Goal: Task Accomplishment & Management: Manage account settings

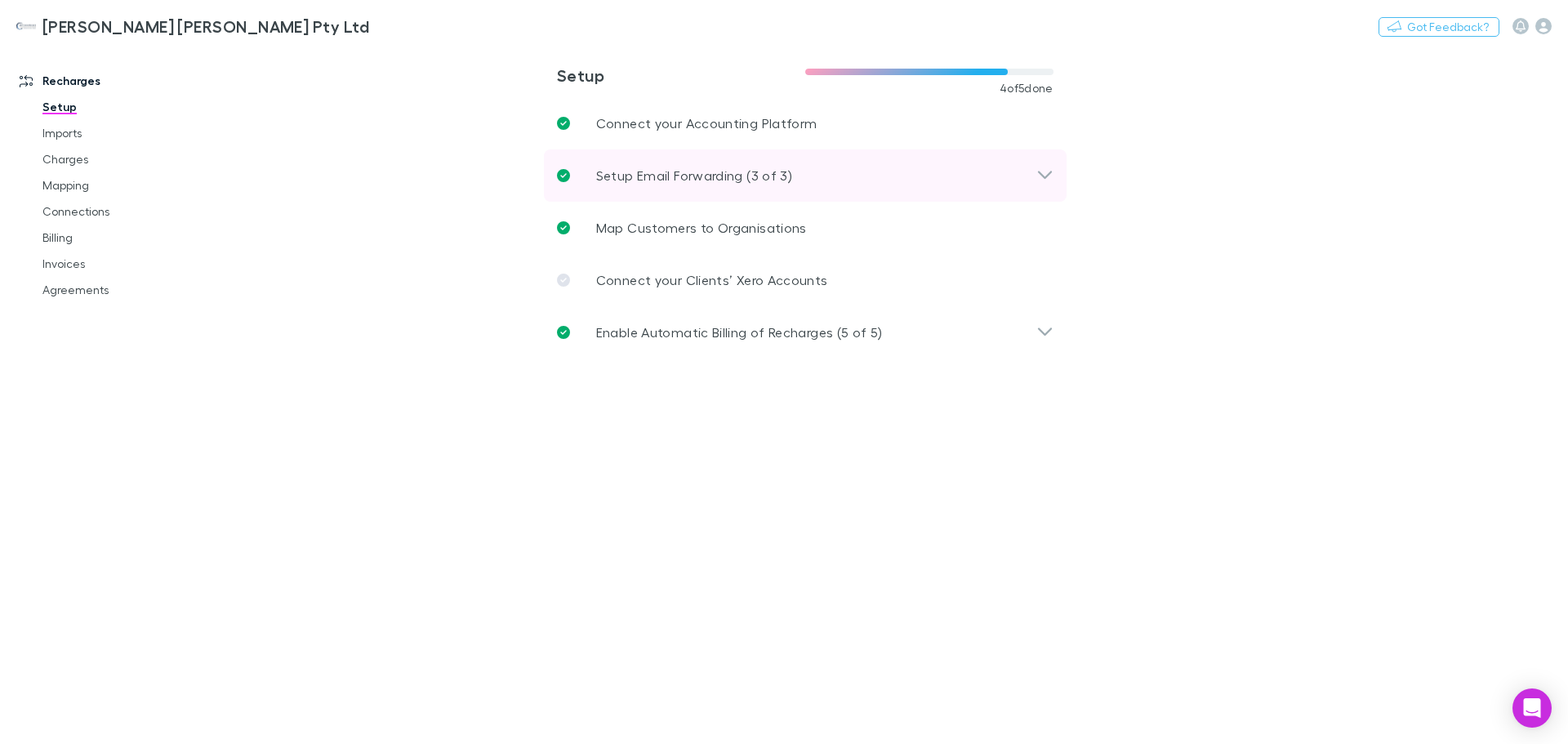
click at [679, 169] on p "Setup Email Forwarding (3 of 3)" at bounding box center [694, 175] width 196 height 20
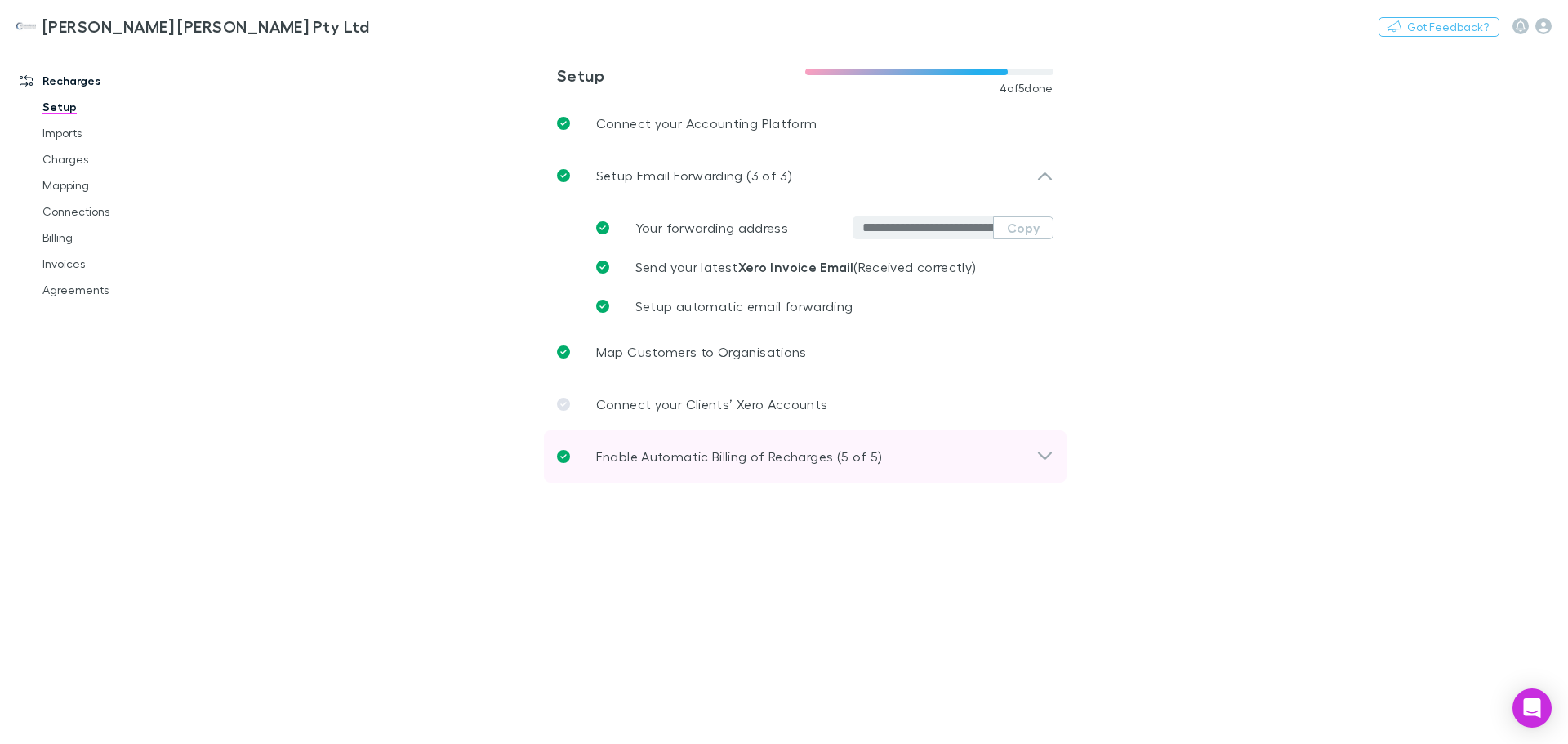
click at [701, 453] on p "Enable Automatic Billing of Recharges (5 of 5)" at bounding box center [740, 457] width 287 height 20
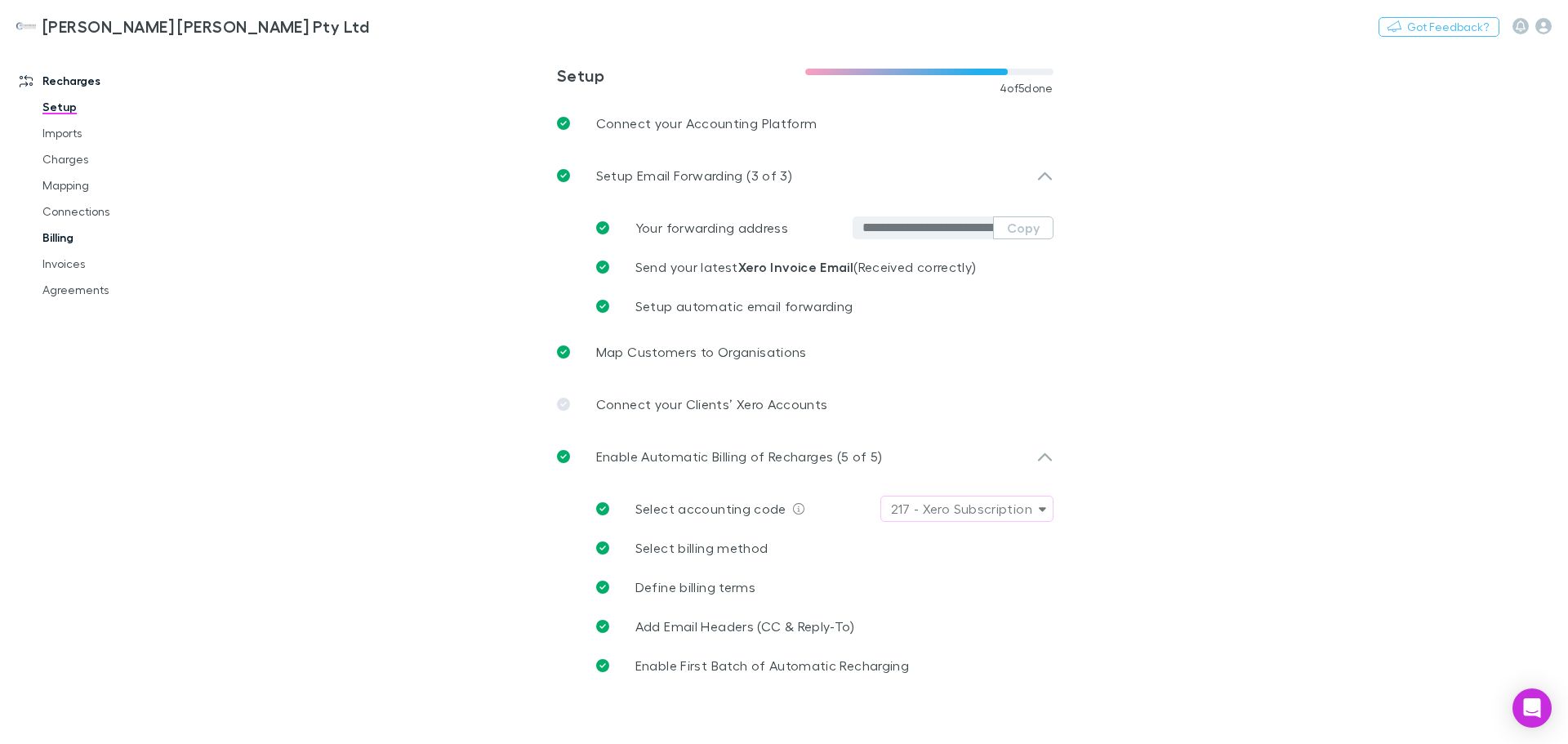
click at [62, 238] on link "Billing" at bounding box center [123, 237] width 194 height 26
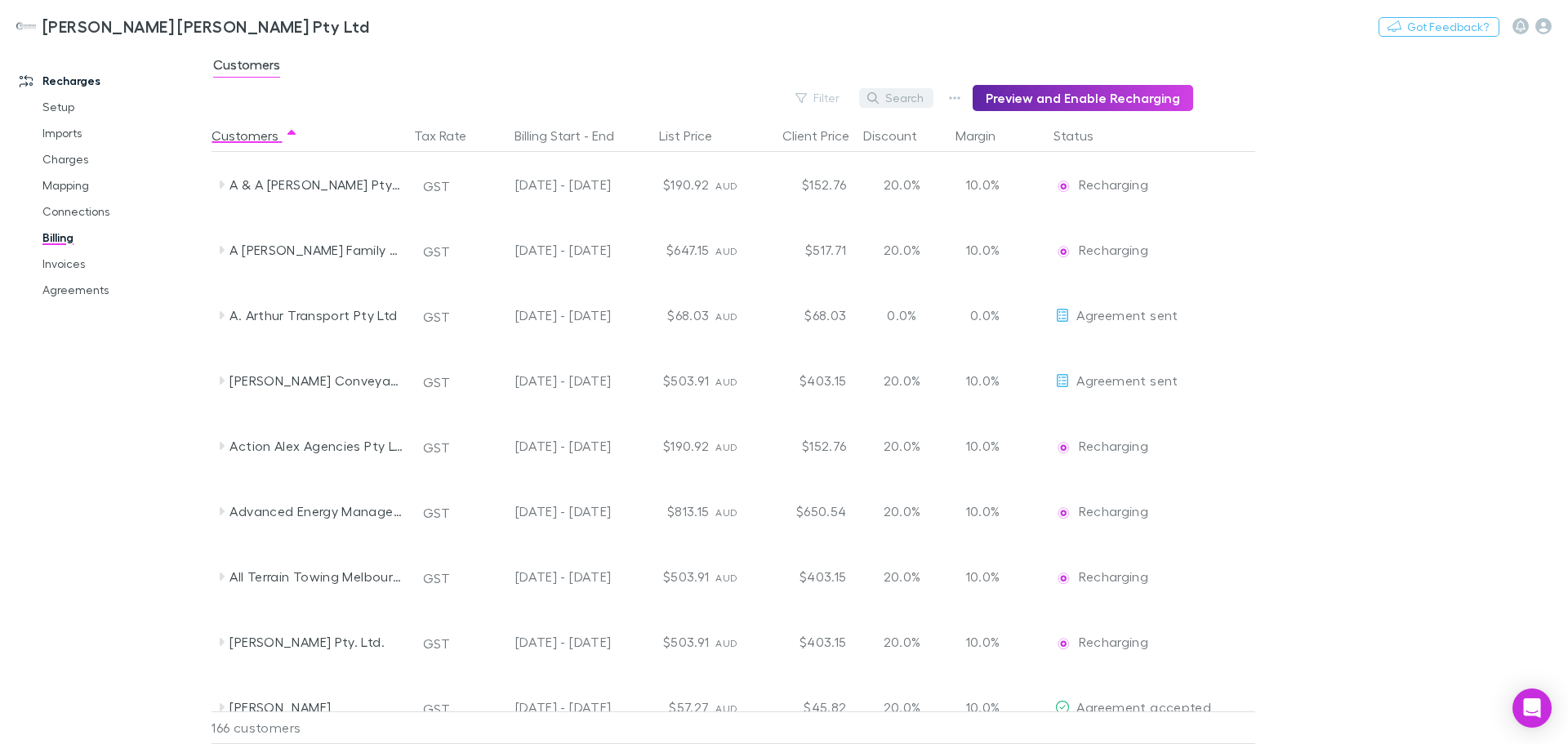
click at [879, 96] on icon "button" at bounding box center [873, 98] width 11 height 11
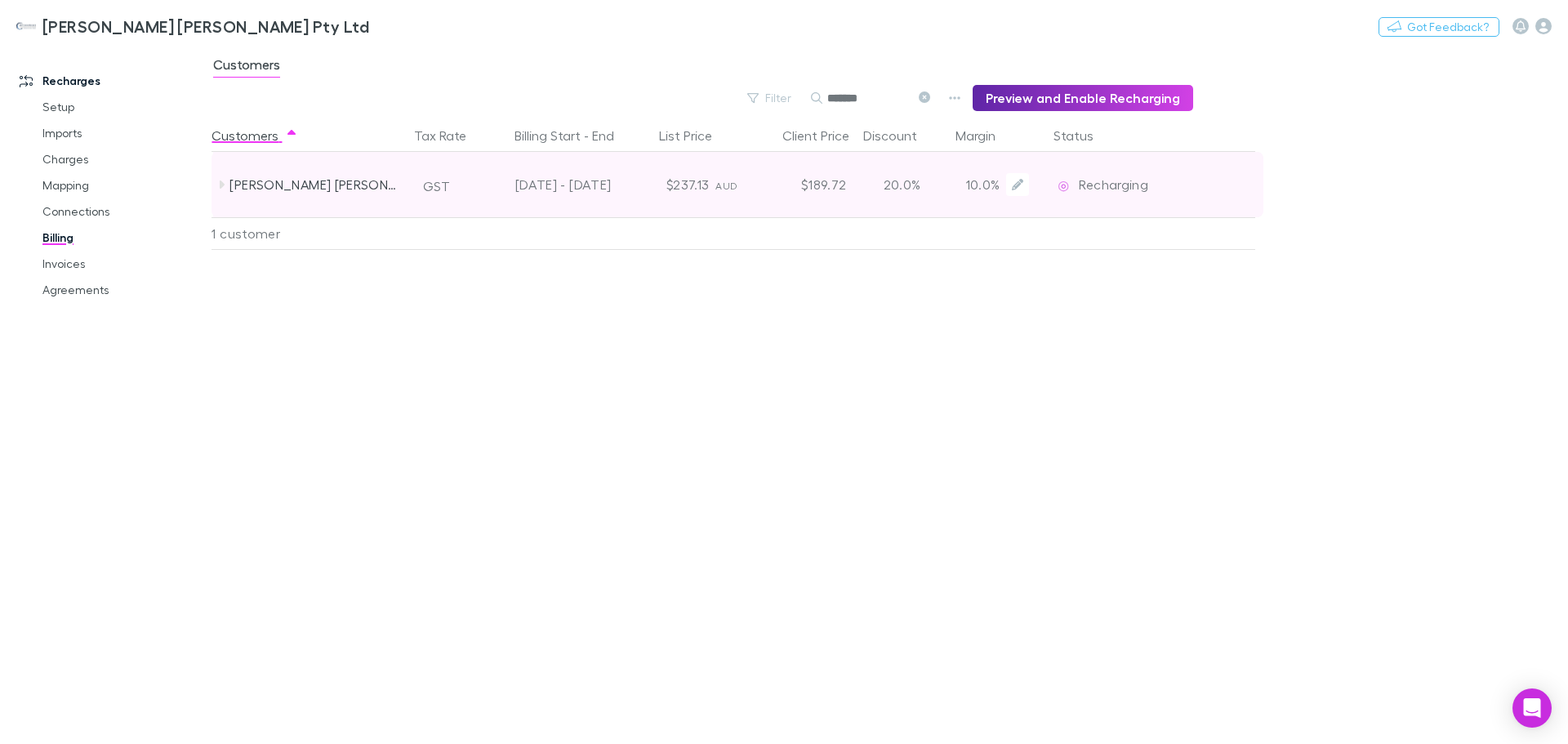
type input "*******"
click at [876, 195] on div "20.0%" at bounding box center [902, 185] width 98 height 66
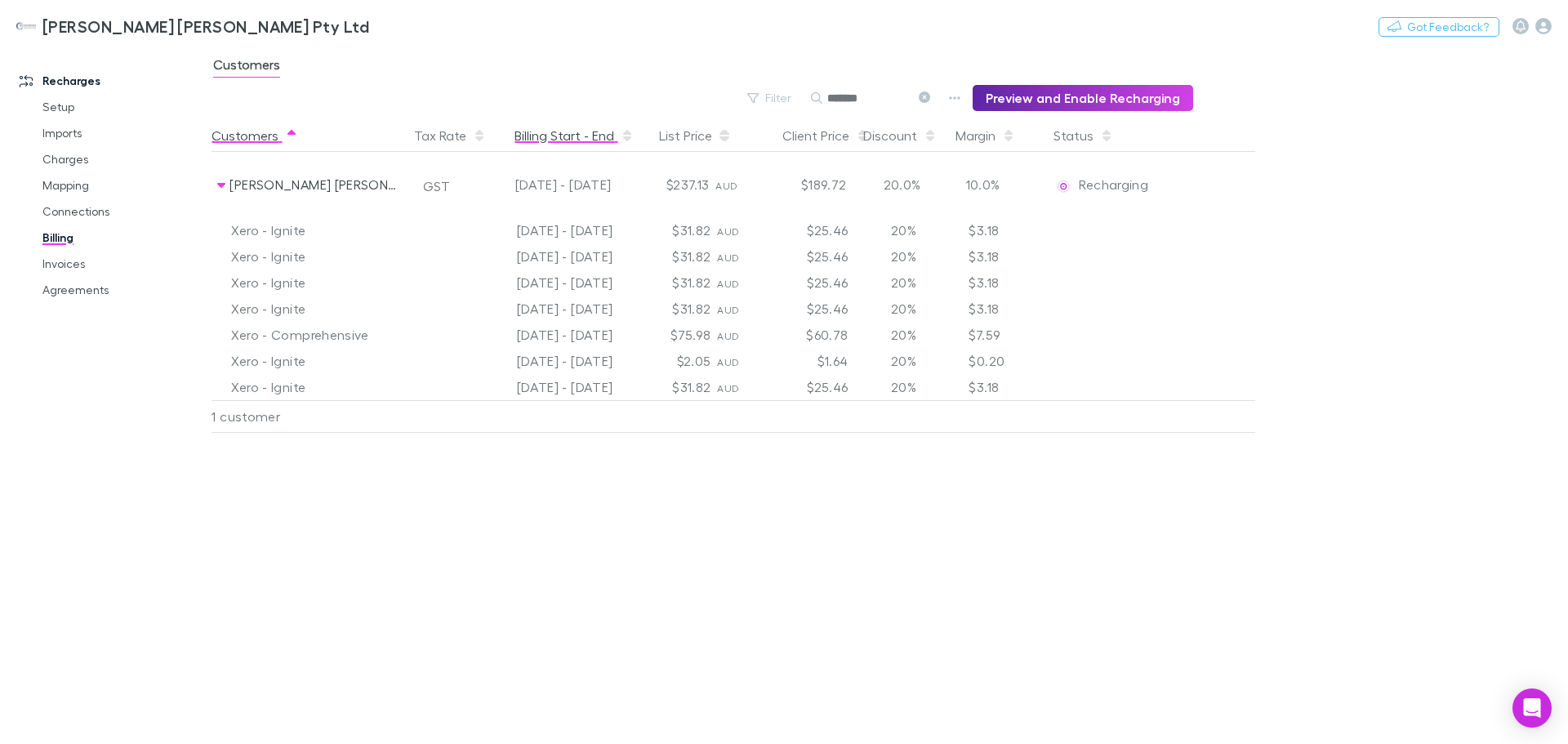
click at [559, 128] on button "Billing Start - End" at bounding box center [575, 135] width 120 height 33
click at [610, 135] on button "Billing Start - End" at bounding box center [575, 135] width 120 height 33
click at [624, 137] on icon "button" at bounding box center [628, 138] width 8 height 5
drag, startPoint x: 64, startPoint y: 238, endPoint x: 152, endPoint y: 220, distance: 89.8
click at [64, 238] on link "Billing" at bounding box center [123, 237] width 194 height 26
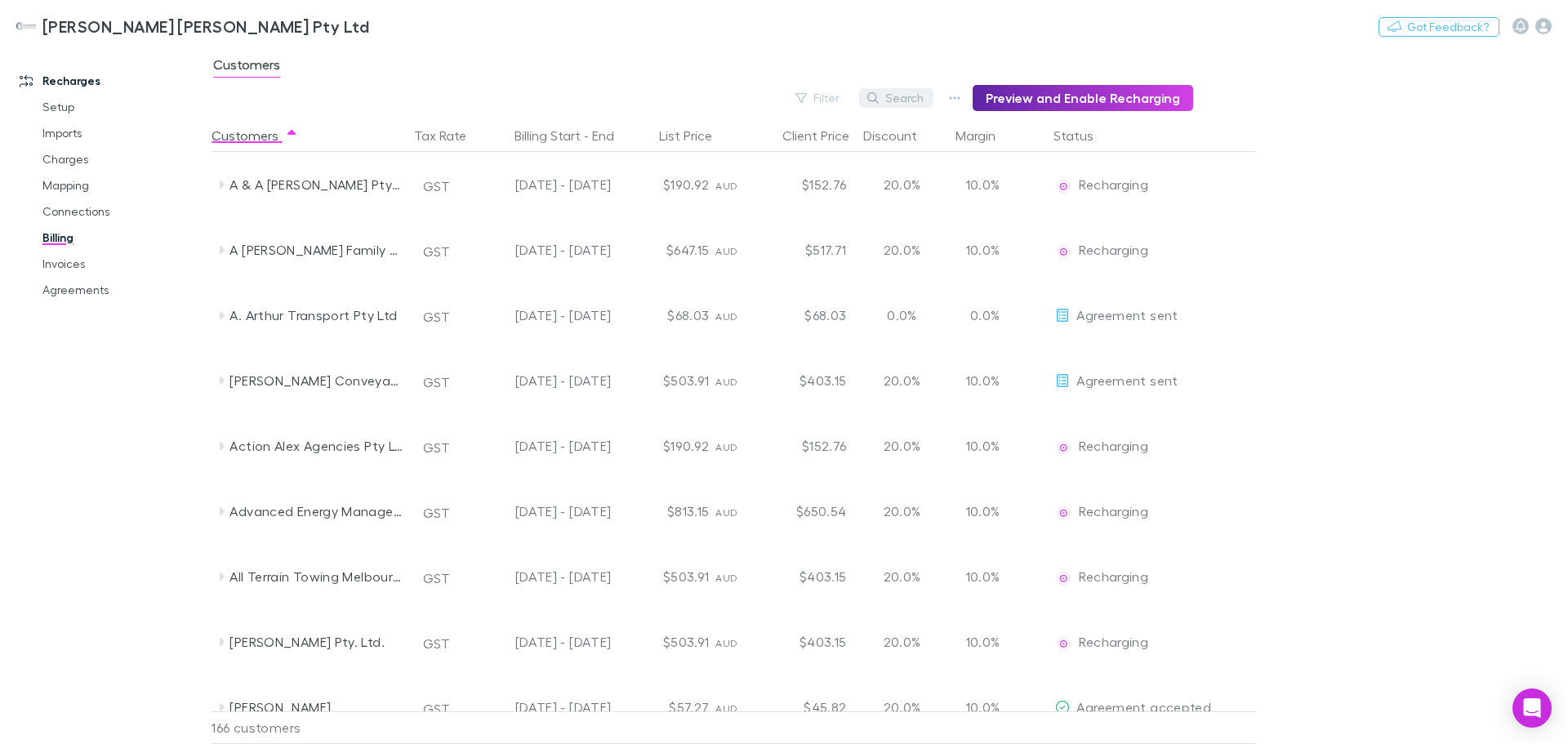
click at [907, 98] on button "Search" at bounding box center [897, 99] width 75 height 20
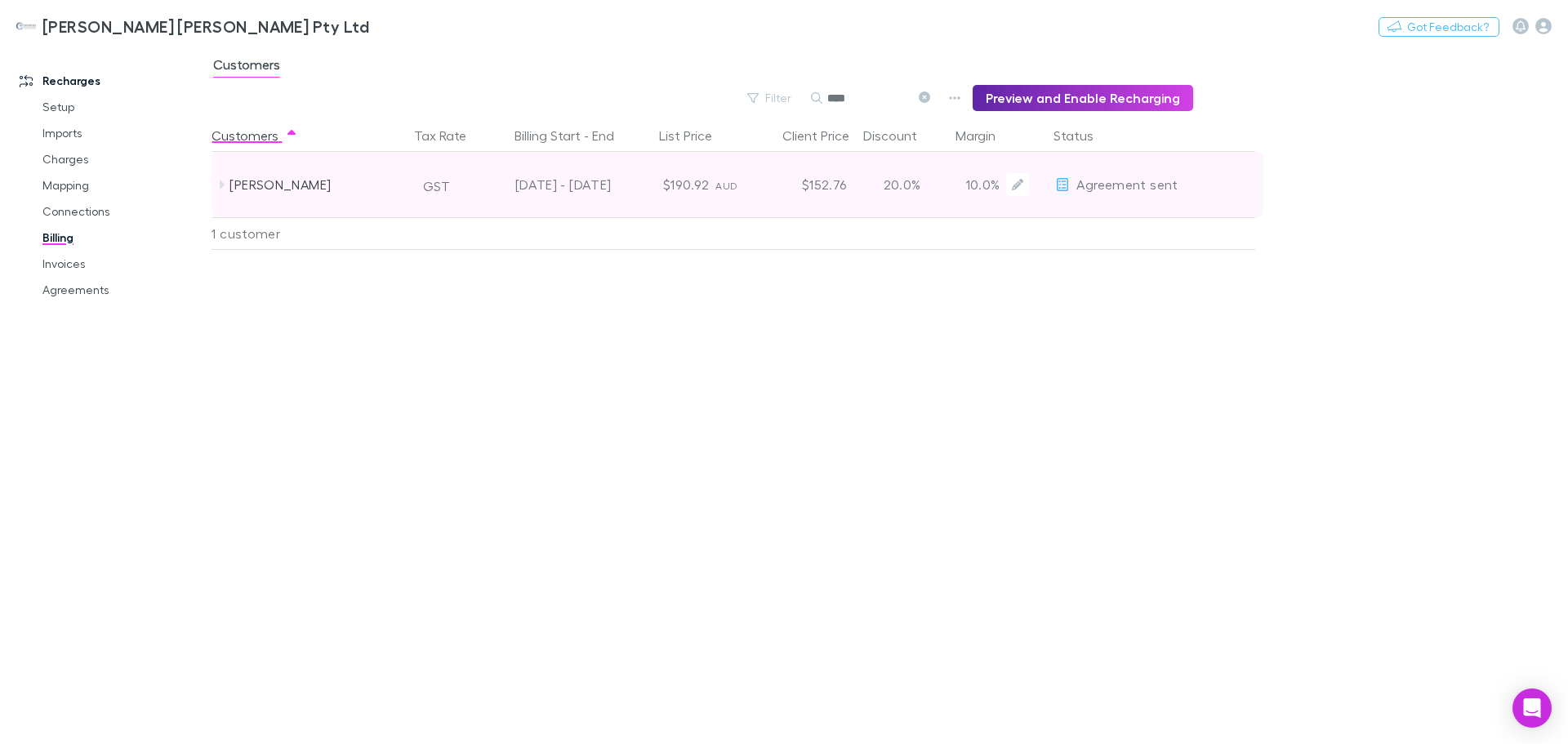
type input "****"
click at [734, 189] on span "AUD" at bounding box center [726, 185] width 22 height 12
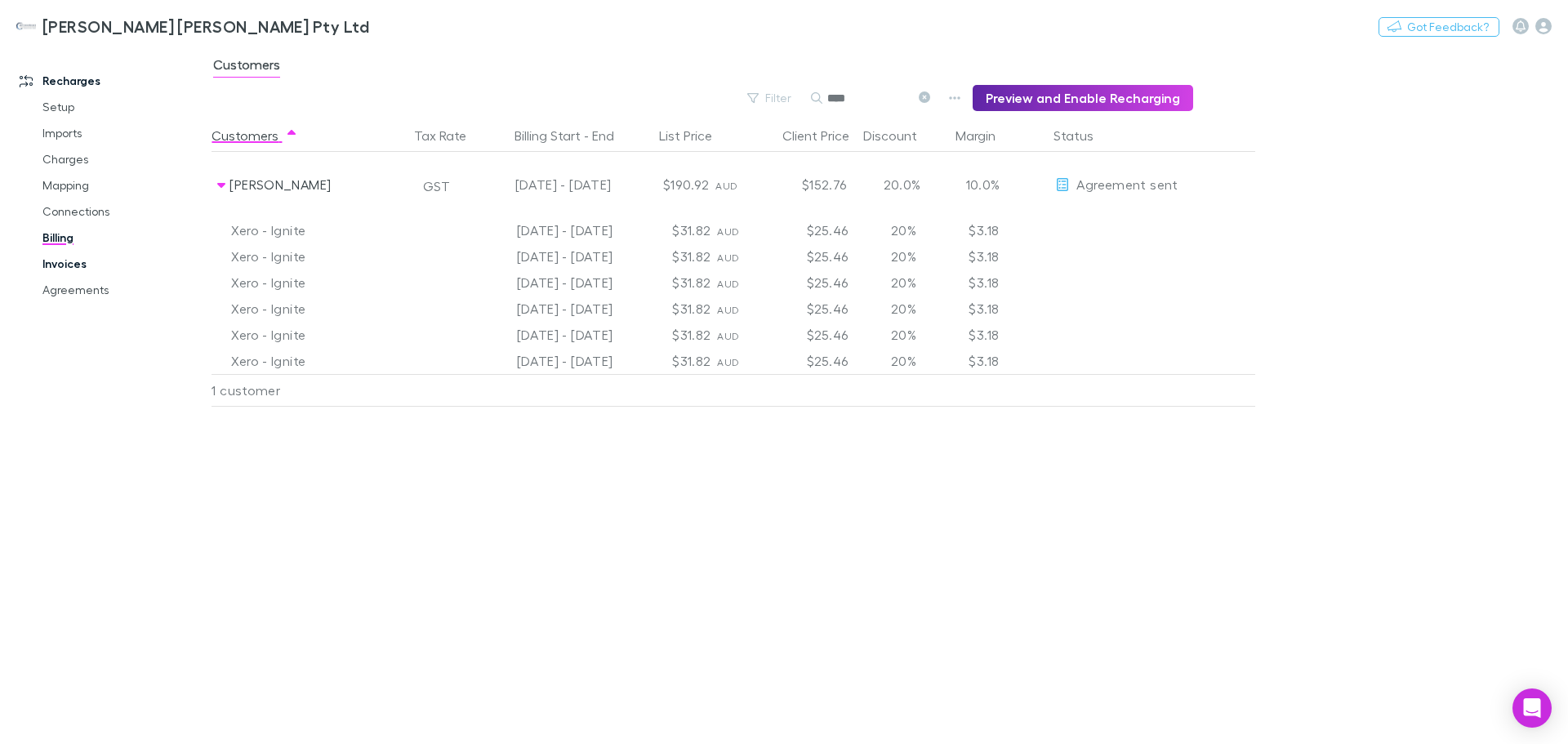
click at [75, 257] on link "Invoices" at bounding box center [123, 264] width 194 height 26
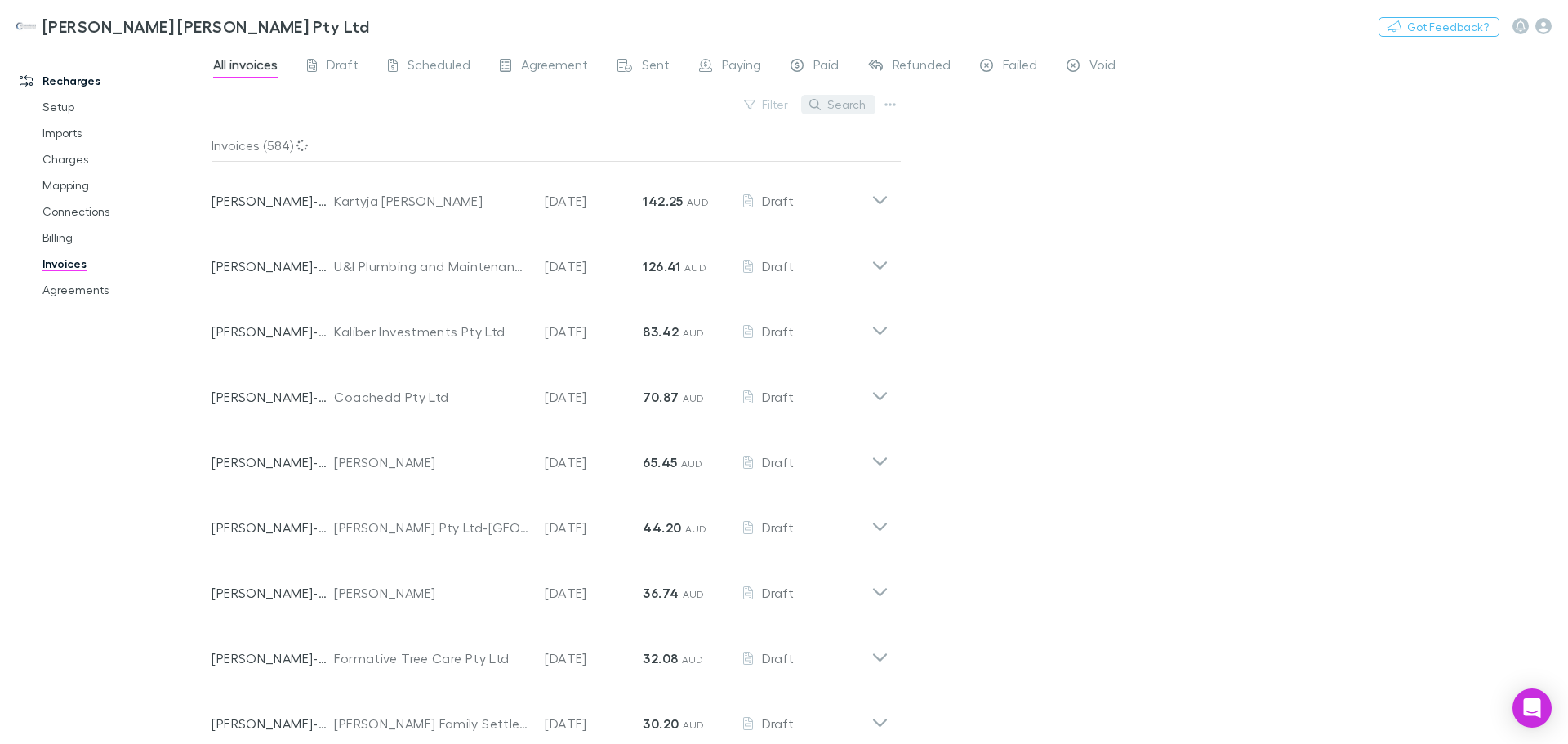
click at [842, 98] on button "Search" at bounding box center [838, 105] width 75 height 20
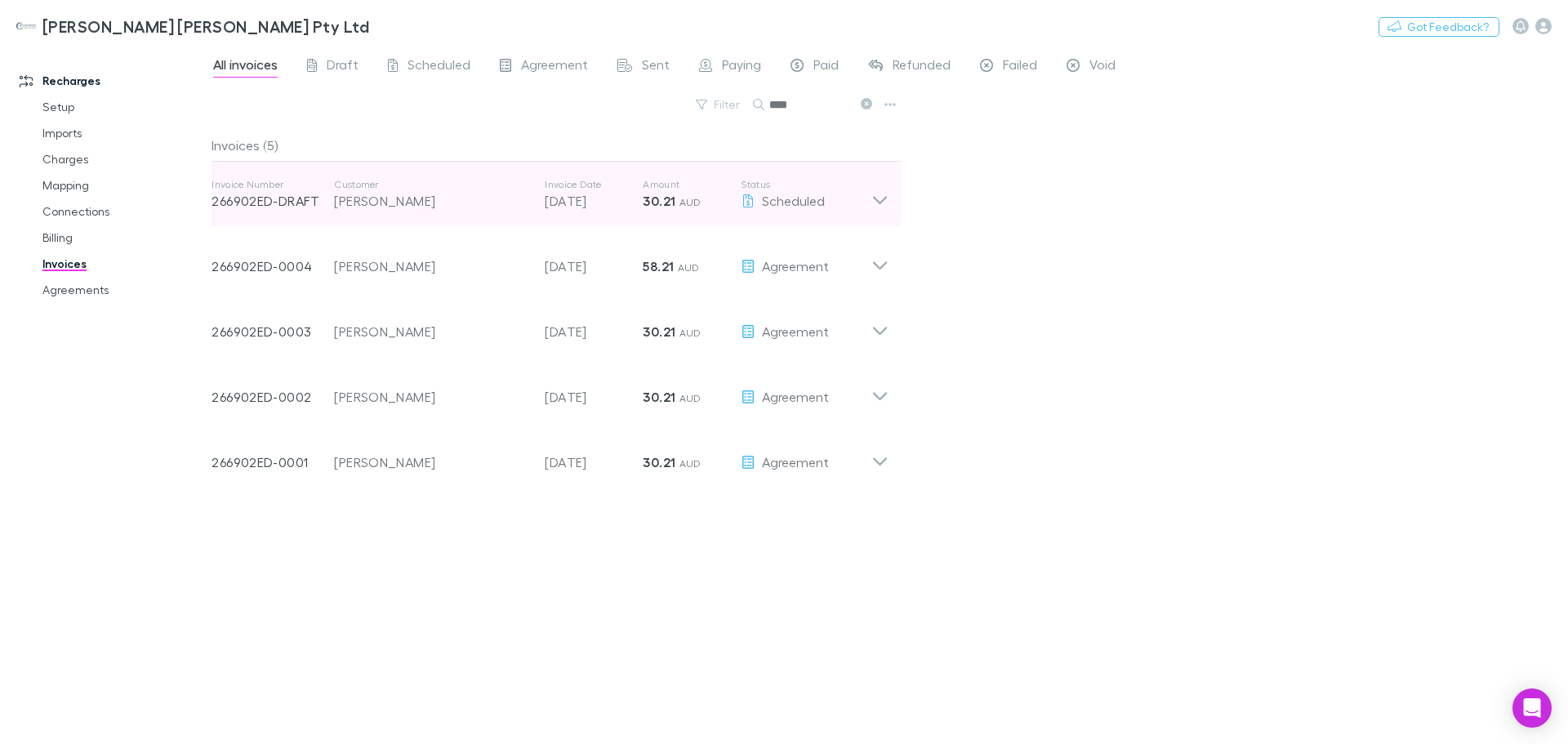
type input "****"
click at [882, 198] on icon at bounding box center [880, 194] width 17 height 33
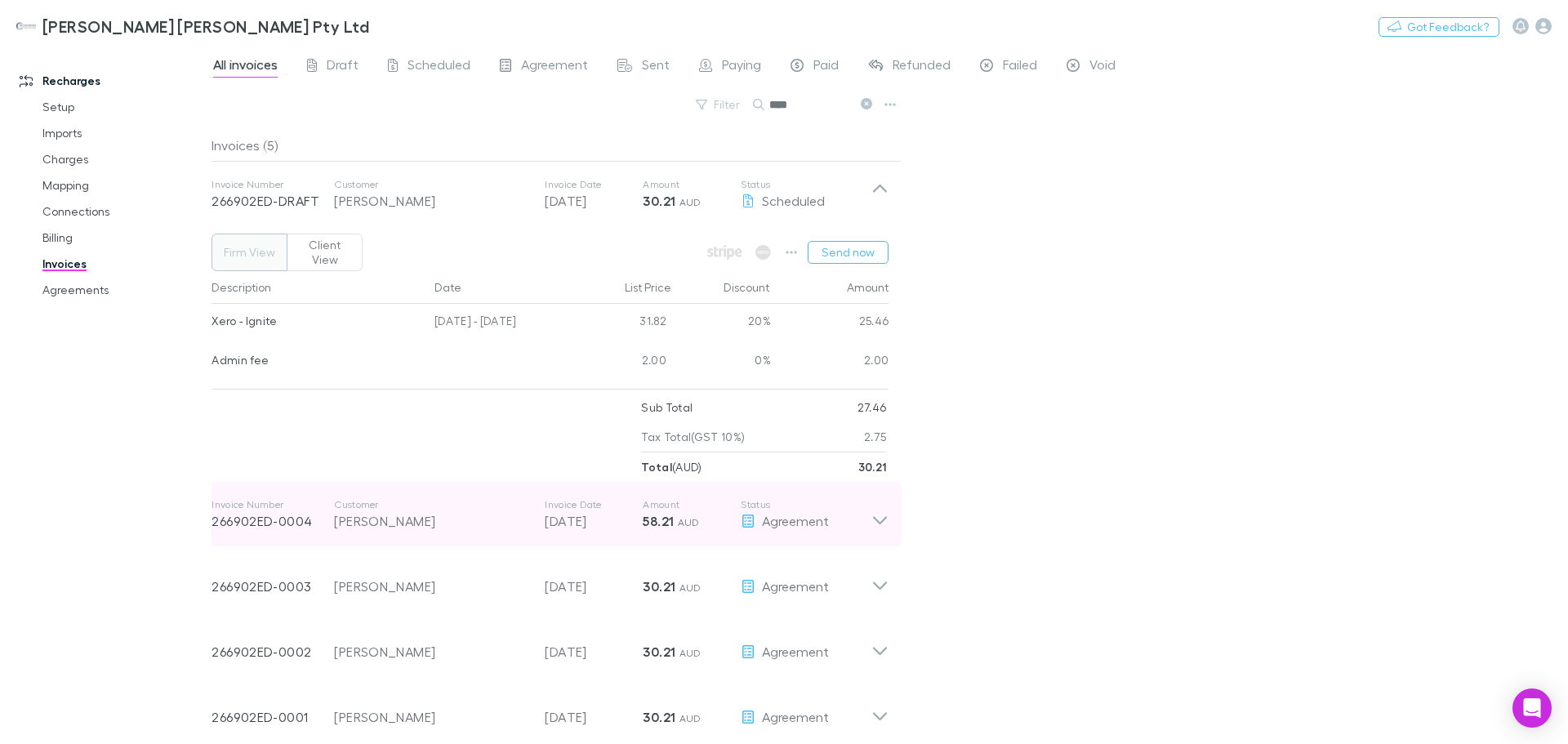
click at [878, 516] on icon at bounding box center [881, 520] width 14 height 8
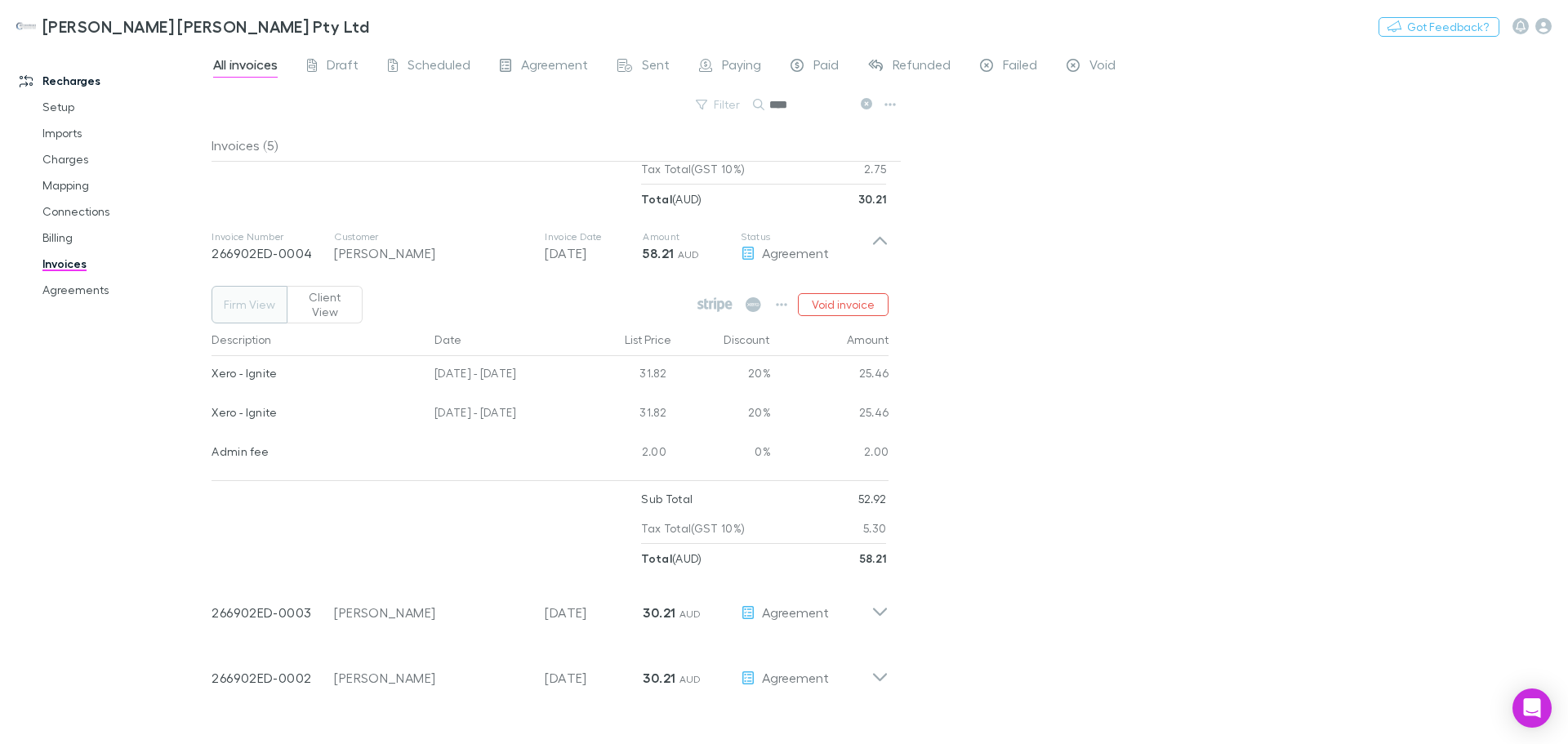
scroll to position [277, 0]
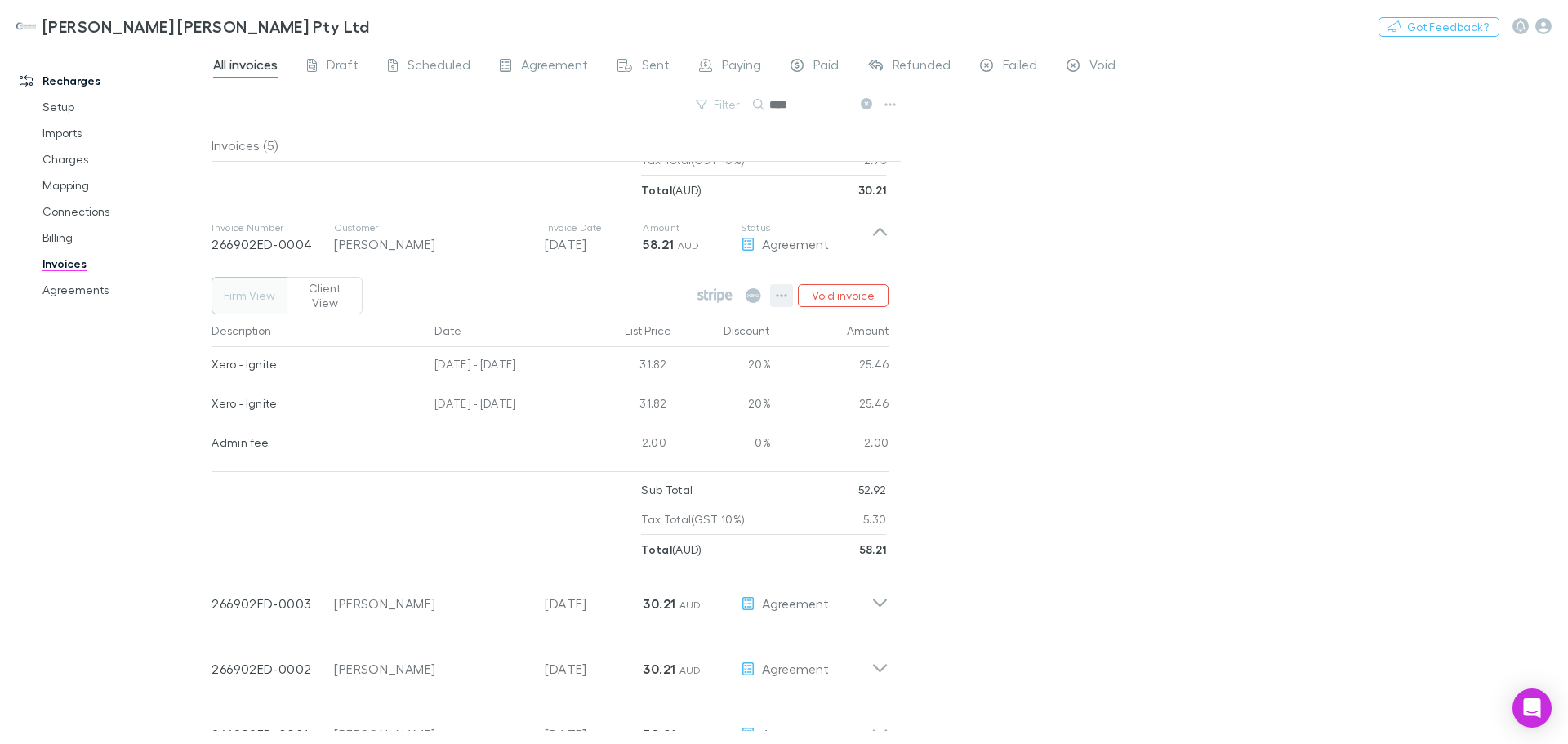
click at [787, 289] on icon "button" at bounding box center [781, 295] width 11 height 13
click at [1032, 490] on div at bounding box center [784, 372] width 1568 height 744
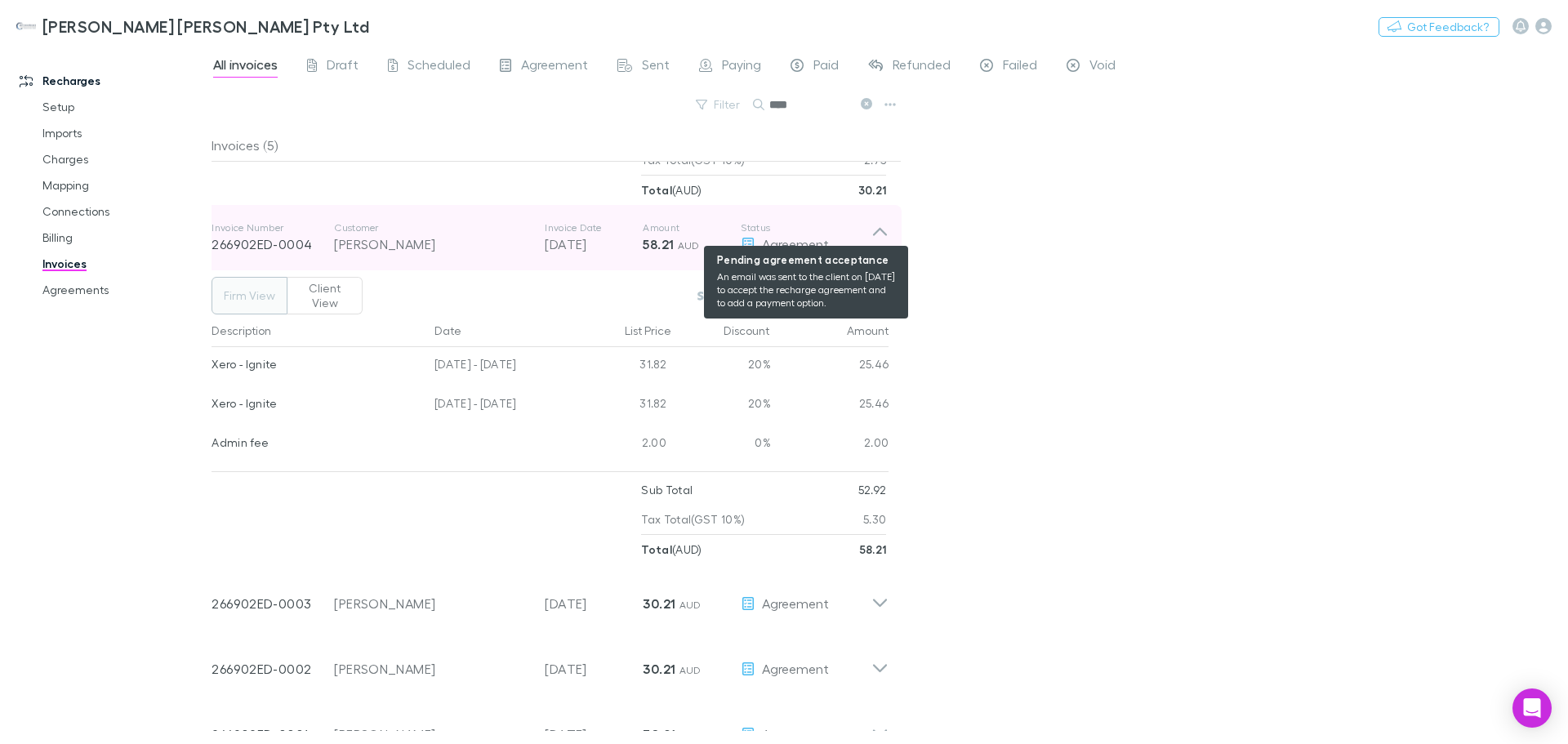
click at [794, 236] on span "Agreement" at bounding box center [795, 244] width 67 height 16
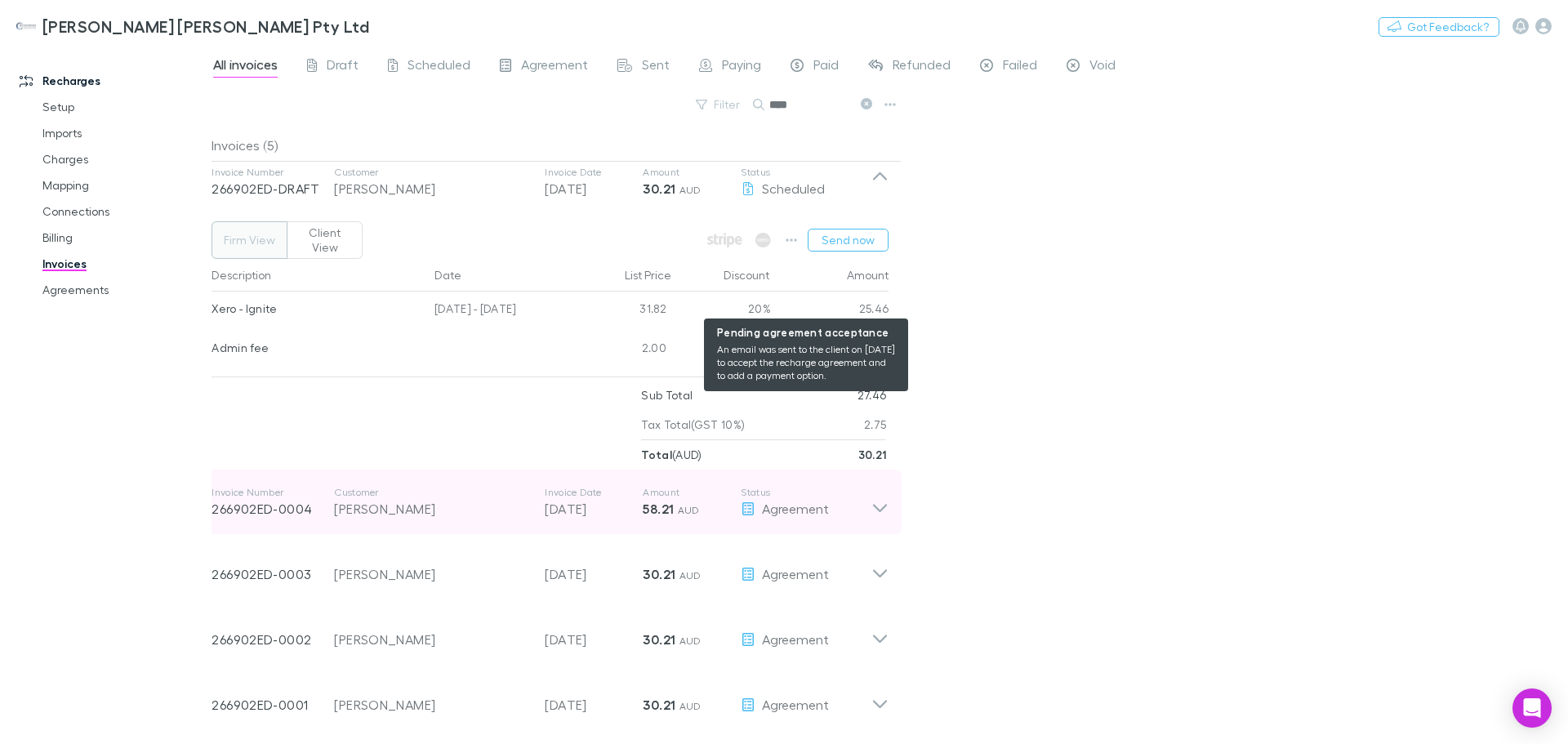
scroll to position [0, 0]
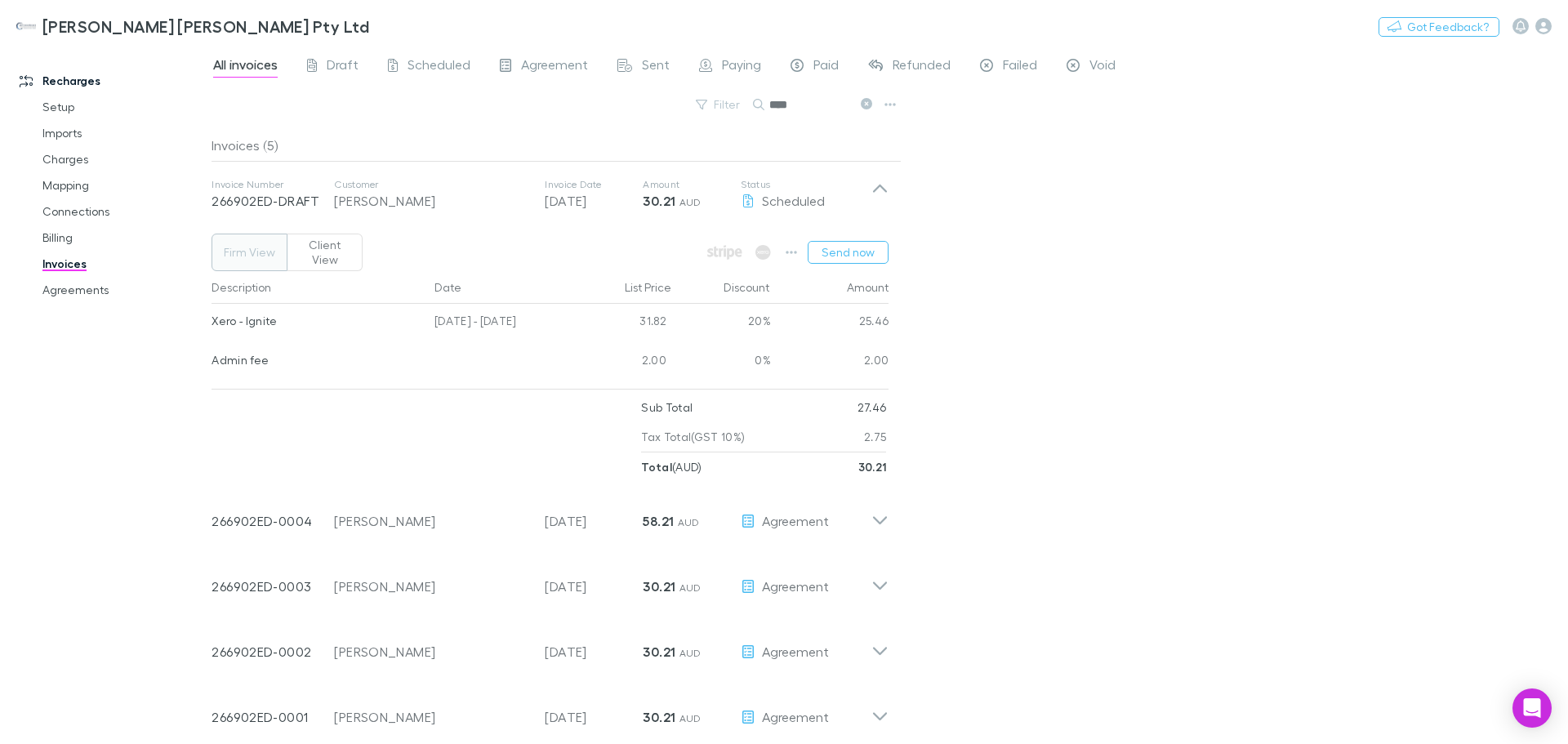
click at [349, 245] on button "Client View" at bounding box center [325, 253] width 76 height 38
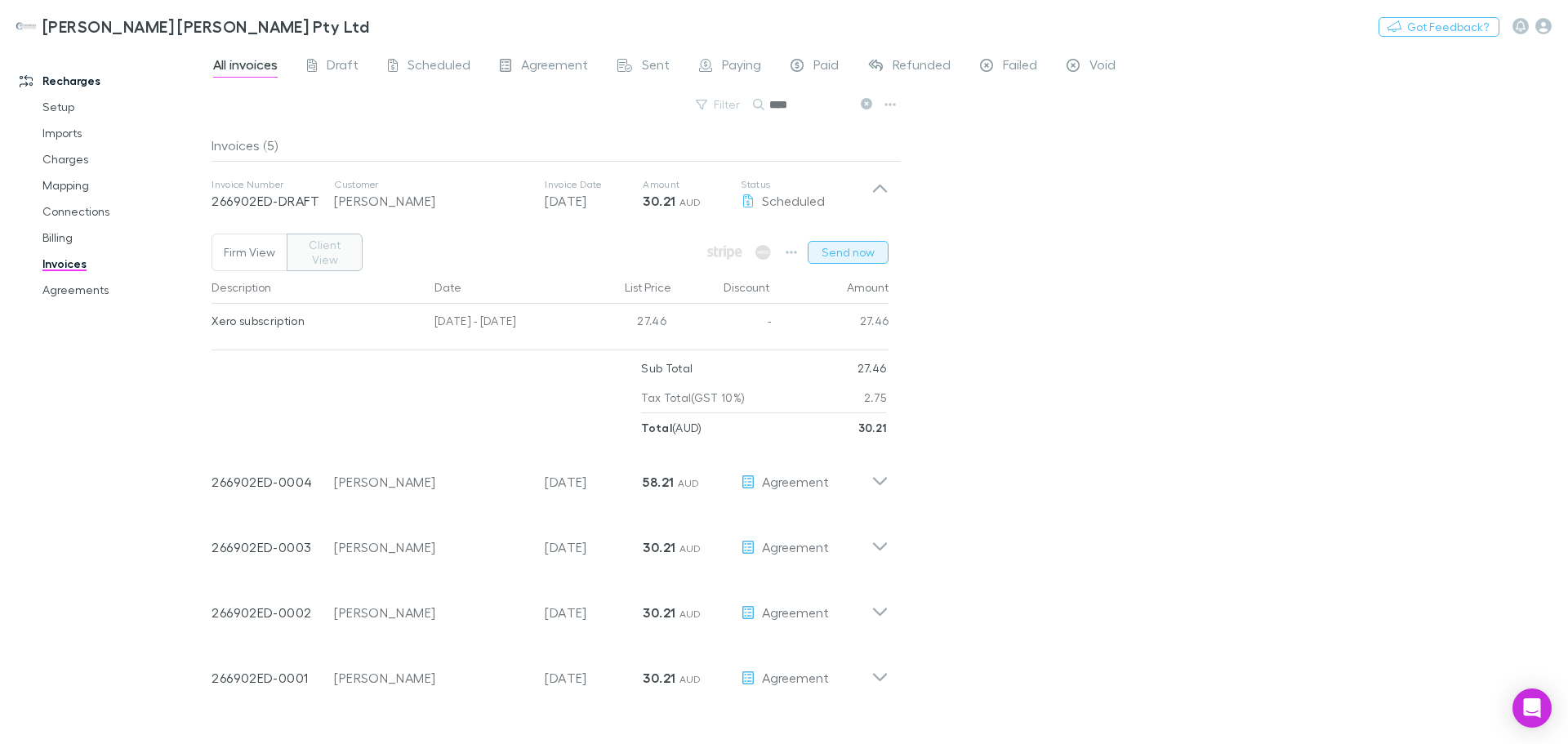
click at [877, 248] on button "Send now" at bounding box center [848, 252] width 81 height 23
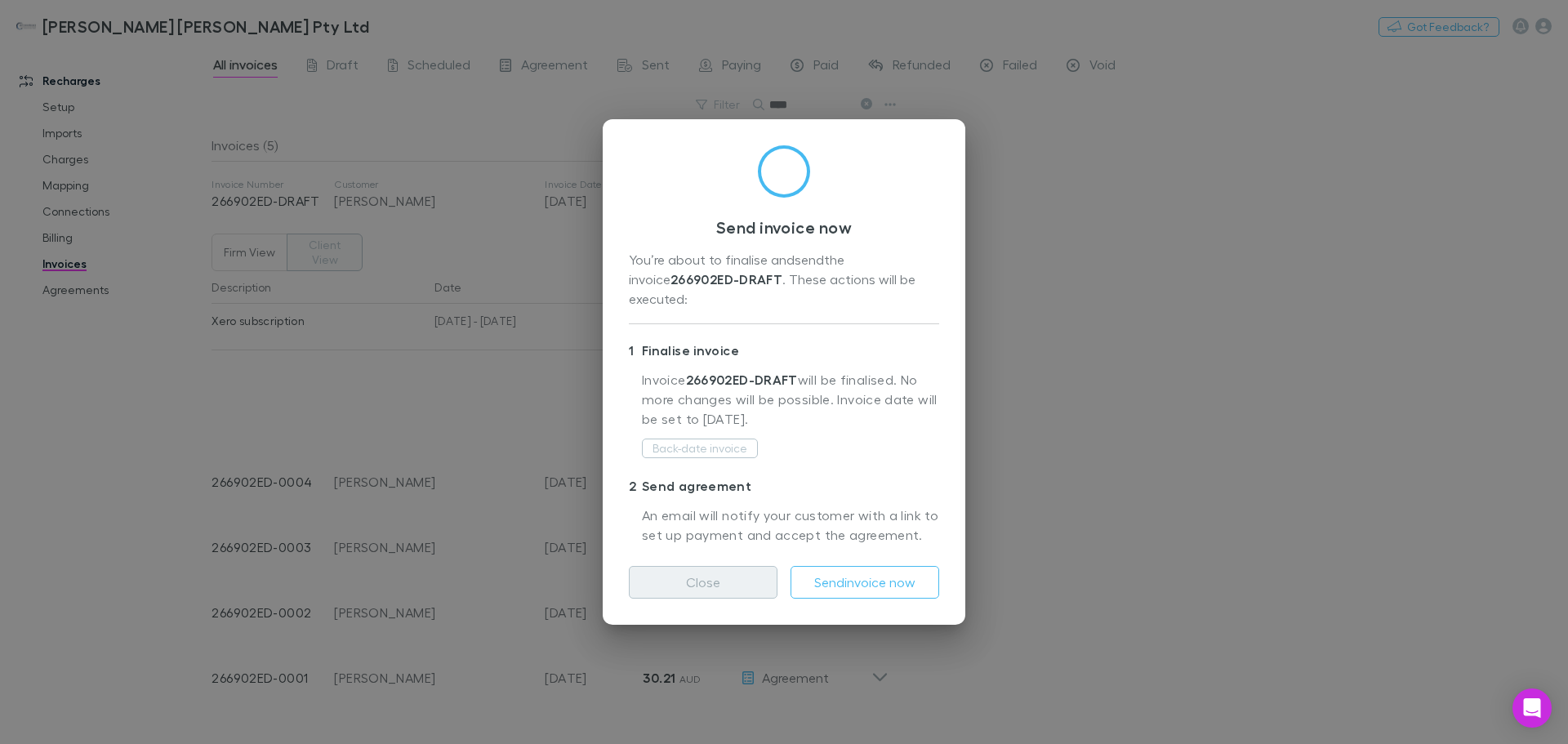
click at [714, 574] on button "Close" at bounding box center [702, 582] width 148 height 33
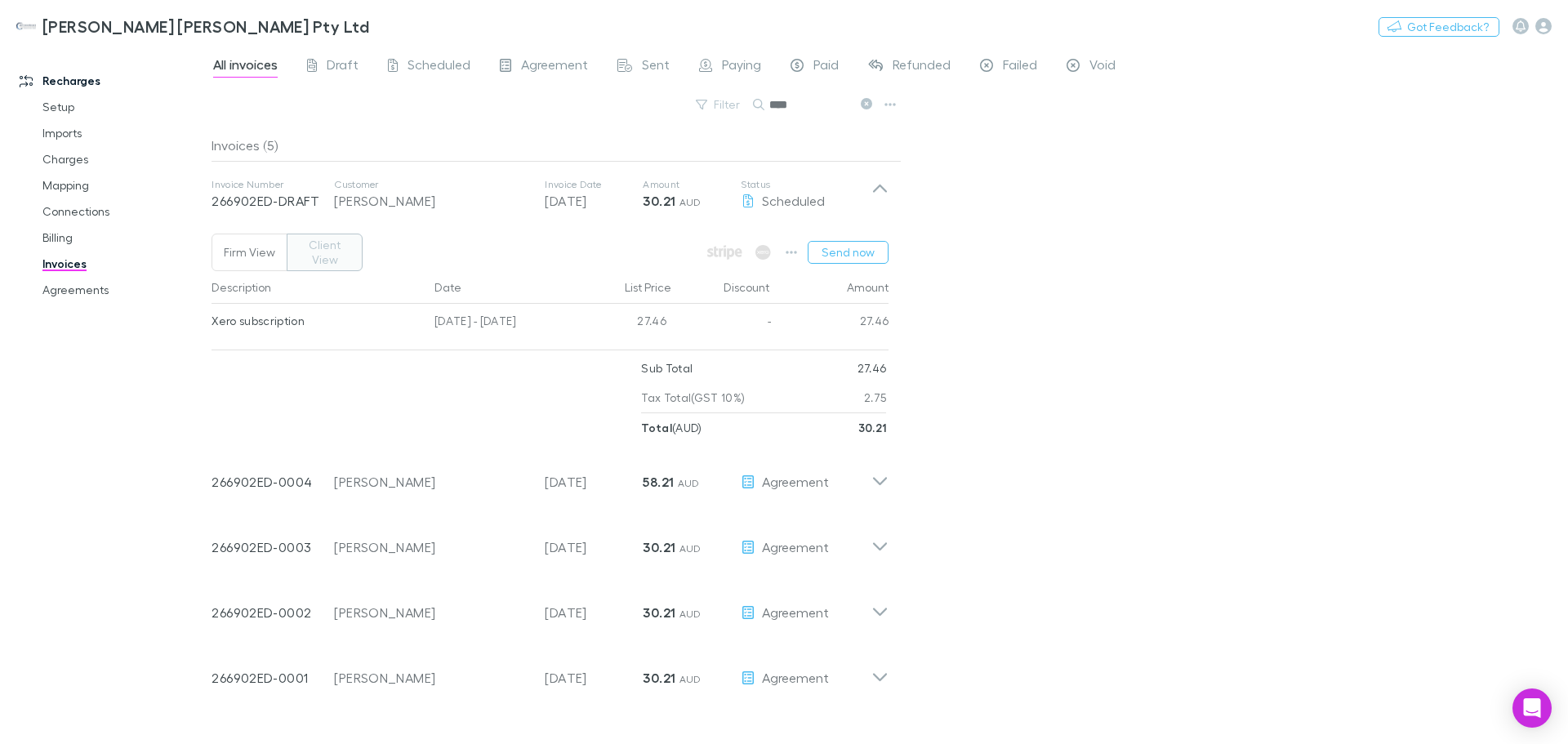
click at [866, 102] on icon at bounding box center [866, 103] width 11 height 11
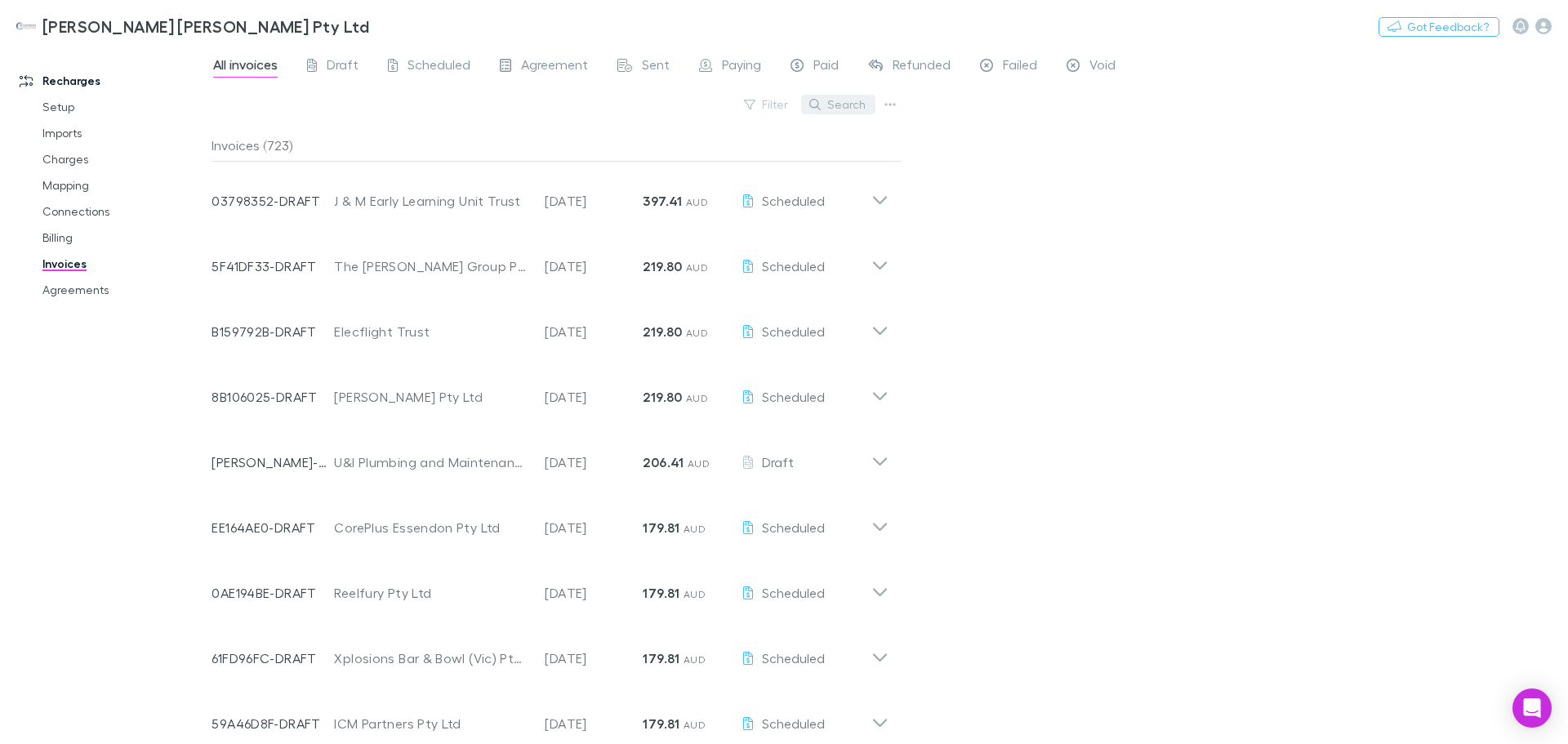
click at [835, 102] on button "Search" at bounding box center [838, 105] width 75 height 20
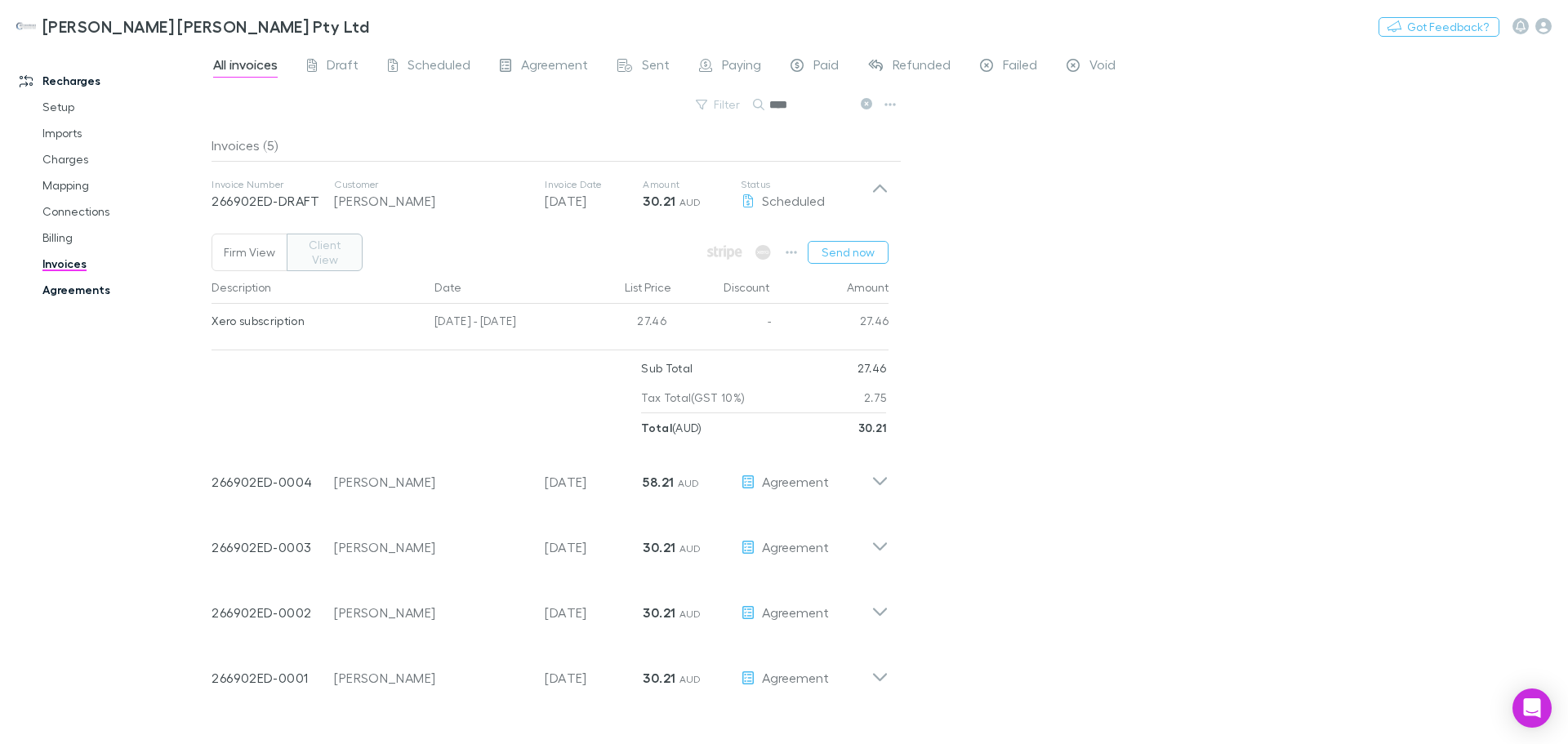
type input "****"
click at [72, 288] on link "Agreements" at bounding box center [123, 290] width 194 height 26
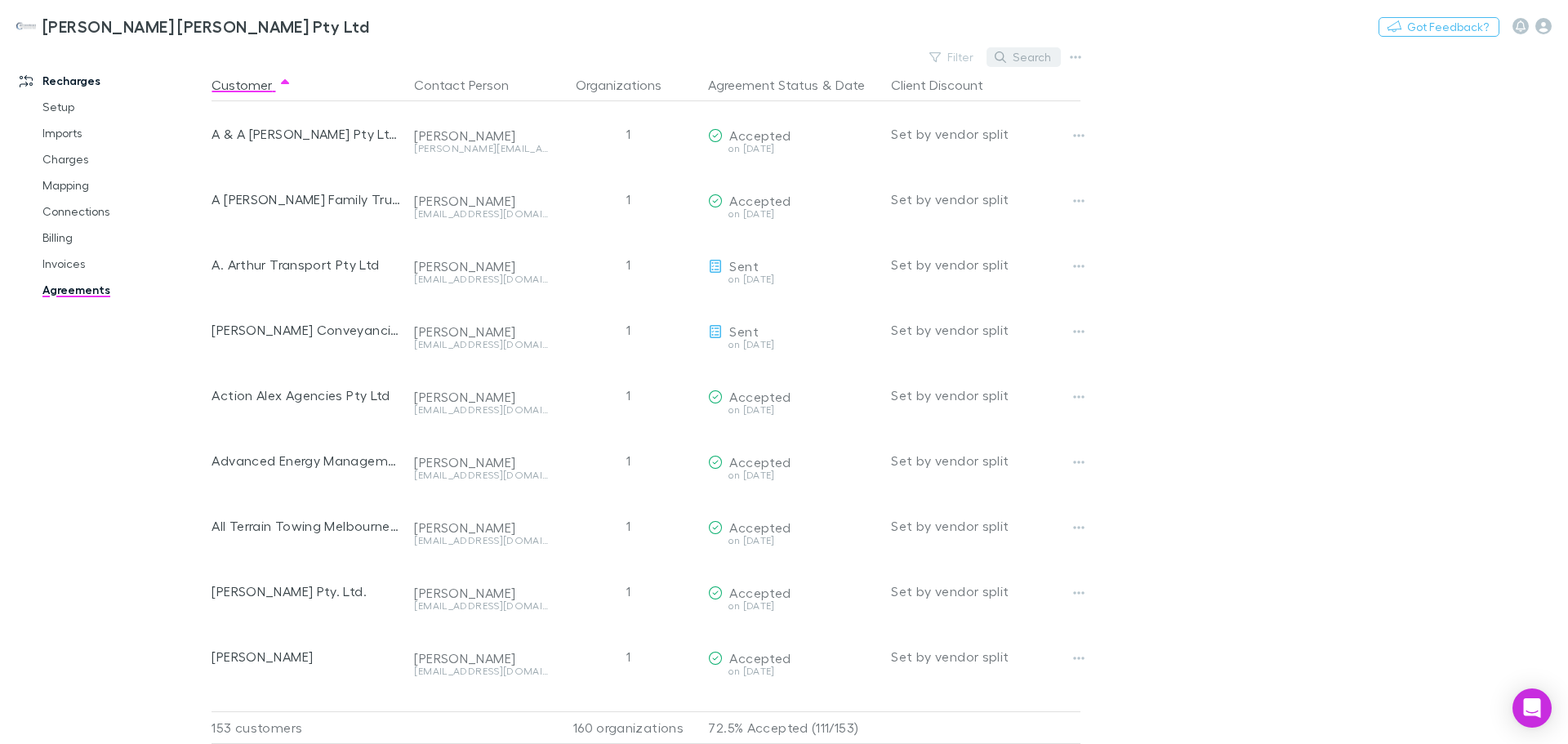
click at [1021, 62] on button "Search" at bounding box center [1023, 58] width 75 height 20
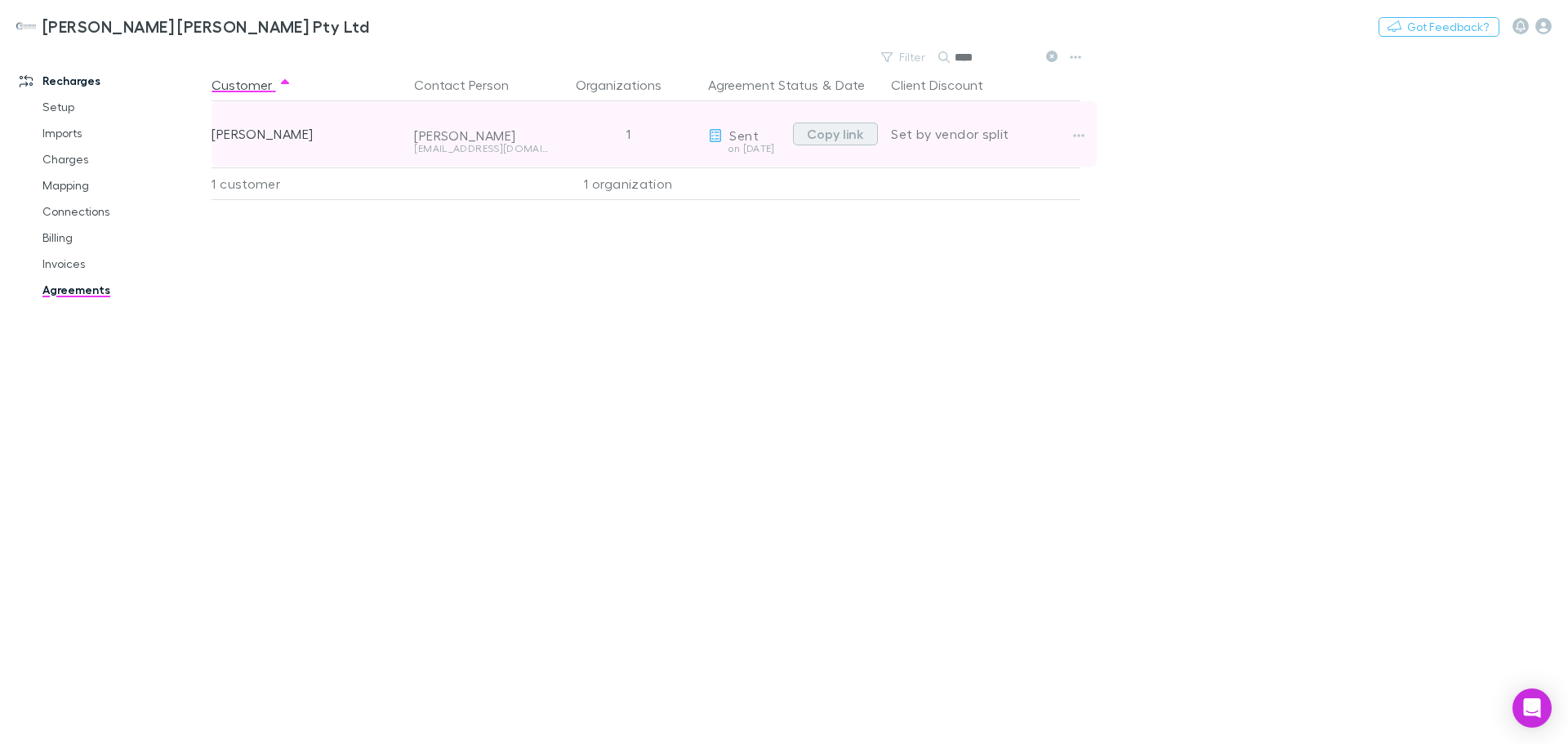
type input "****"
click at [851, 135] on button "Copy link" at bounding box center [835, 133] width 85 height 23
click at [837, 137] on button "Copy link" at bounding box center [835, 133] width 85 height 23
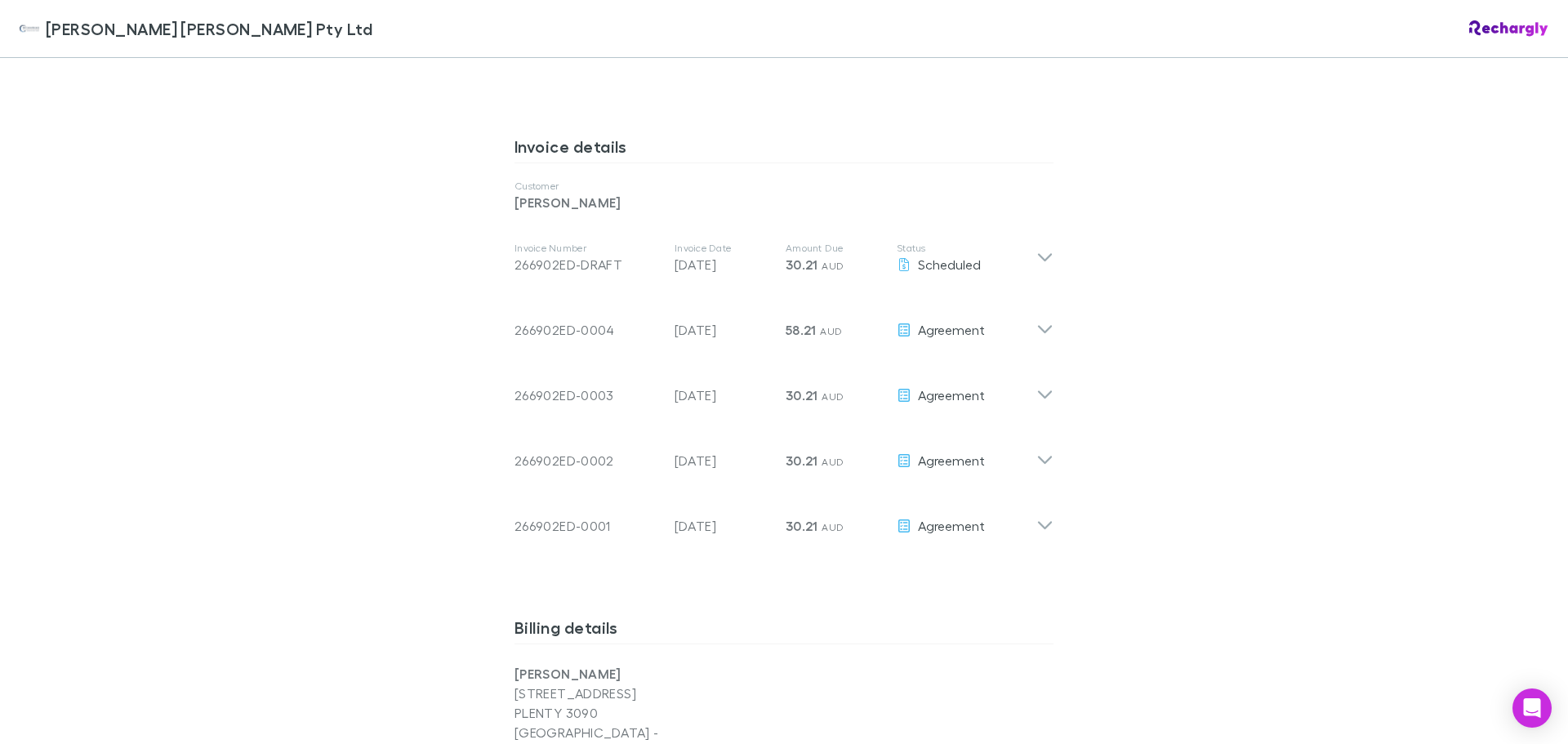
scroll to position [817, 0]
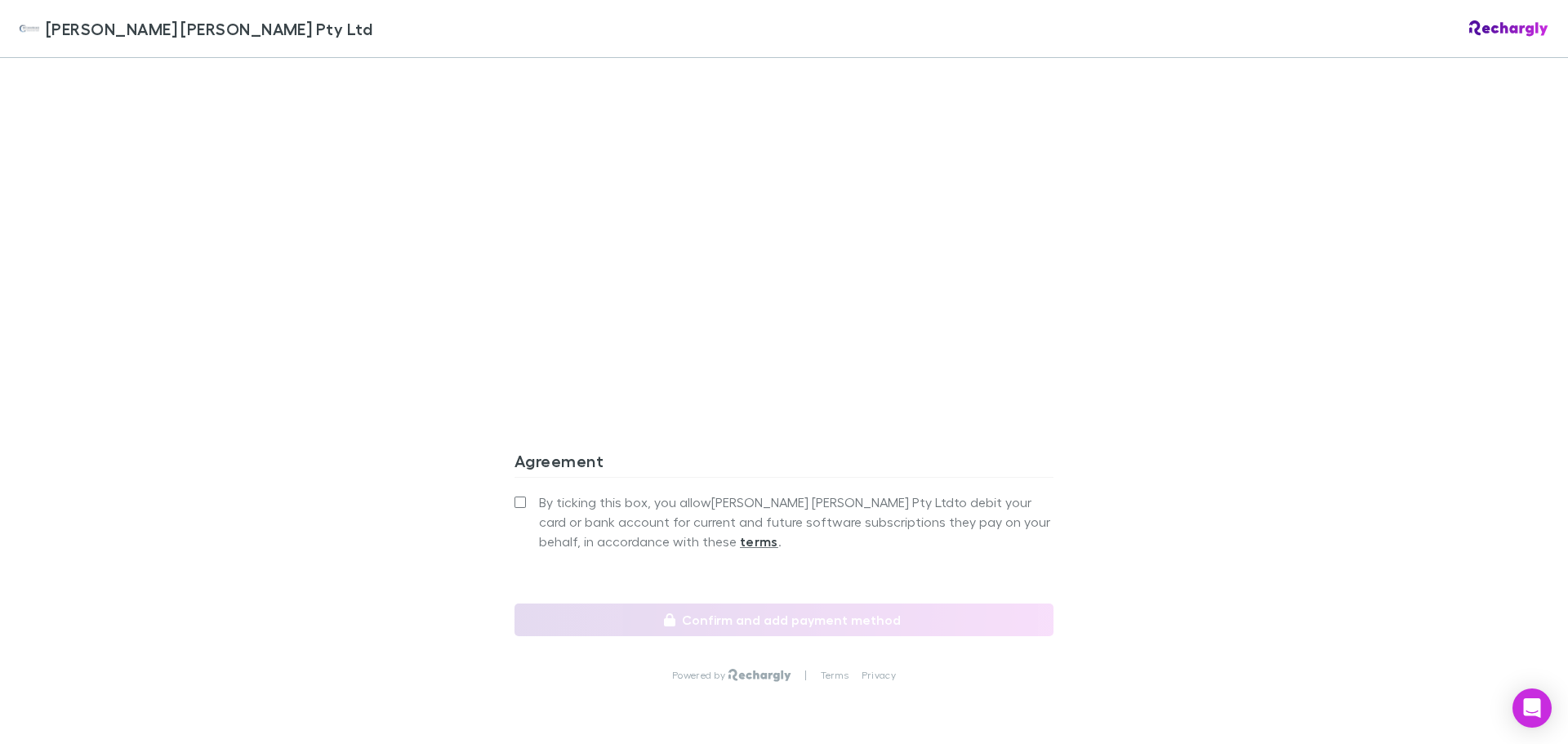
scroll to position [1596, 0]
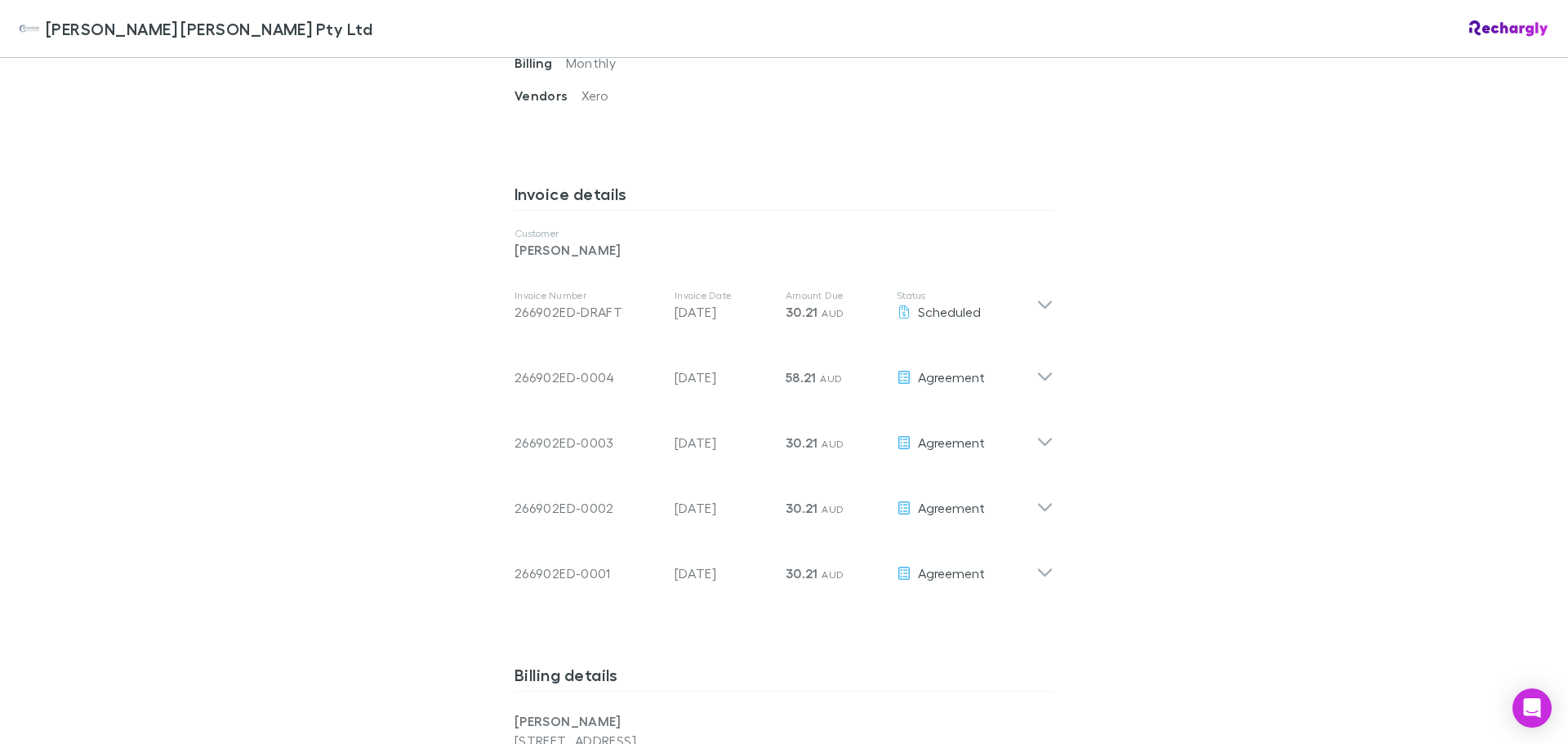
scroll to position [735, 0]
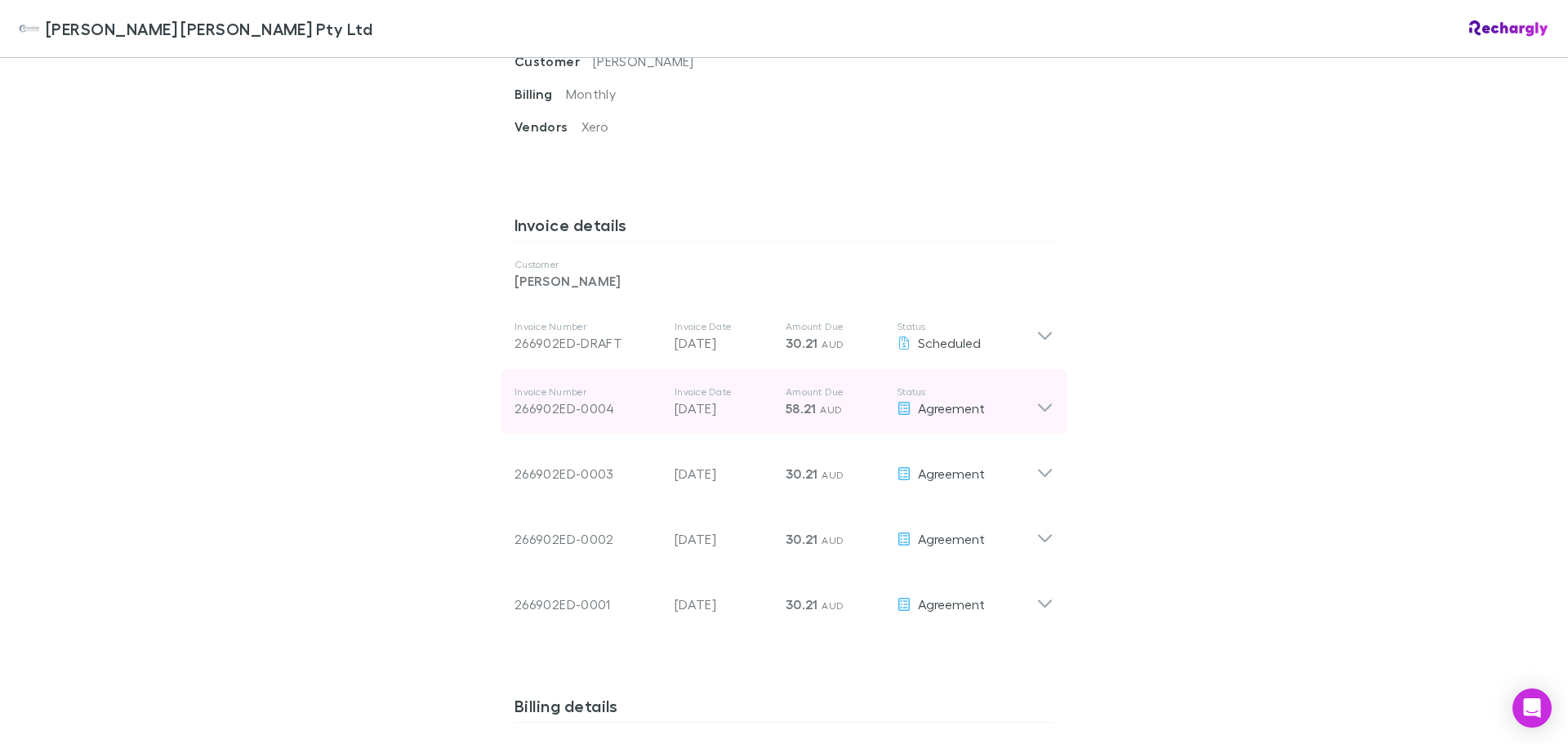
click at [1036, 385] on icon at bounding box center [1044, 401] width 17 height 33
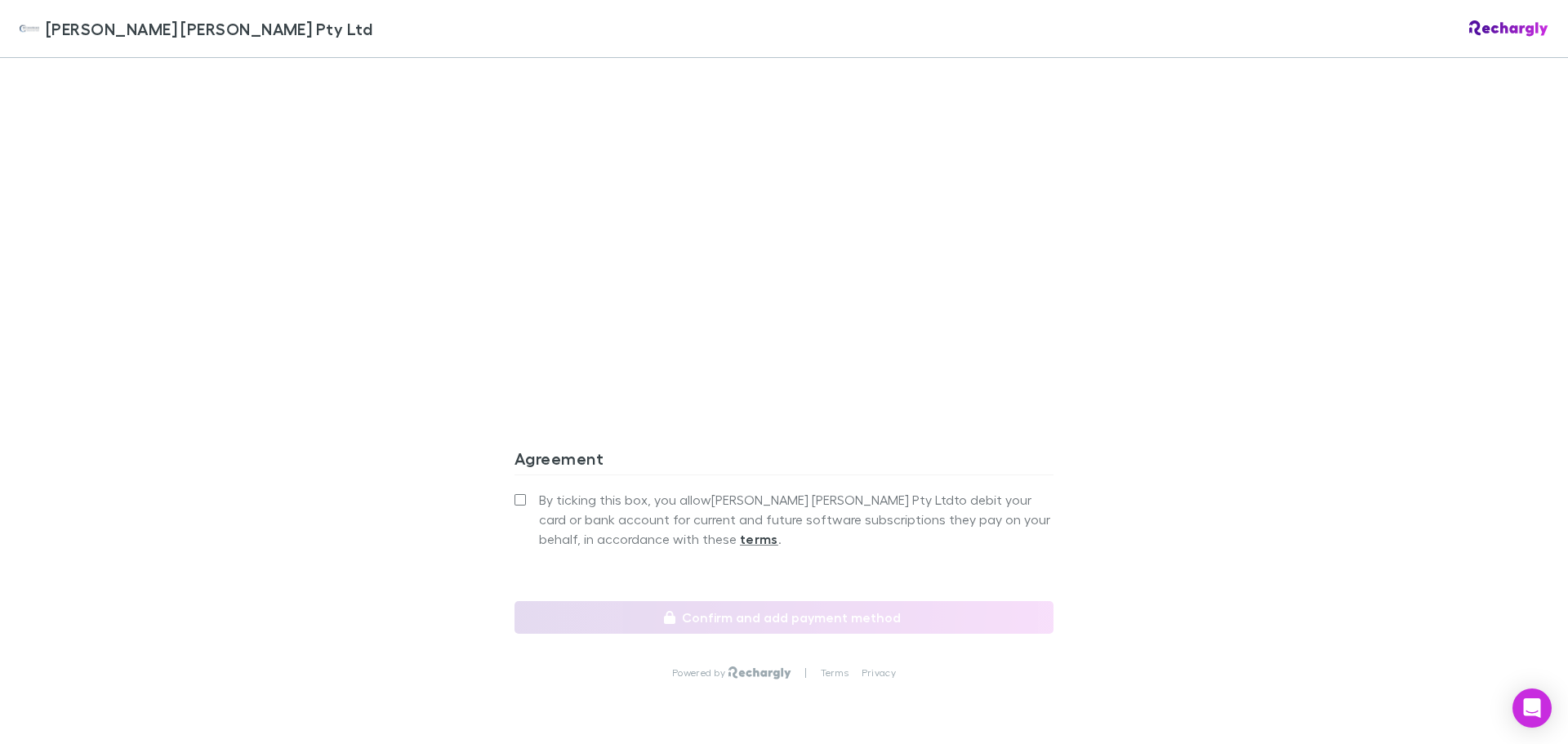
scroll to position [1787, 0]
